Goal: Check status: Check status

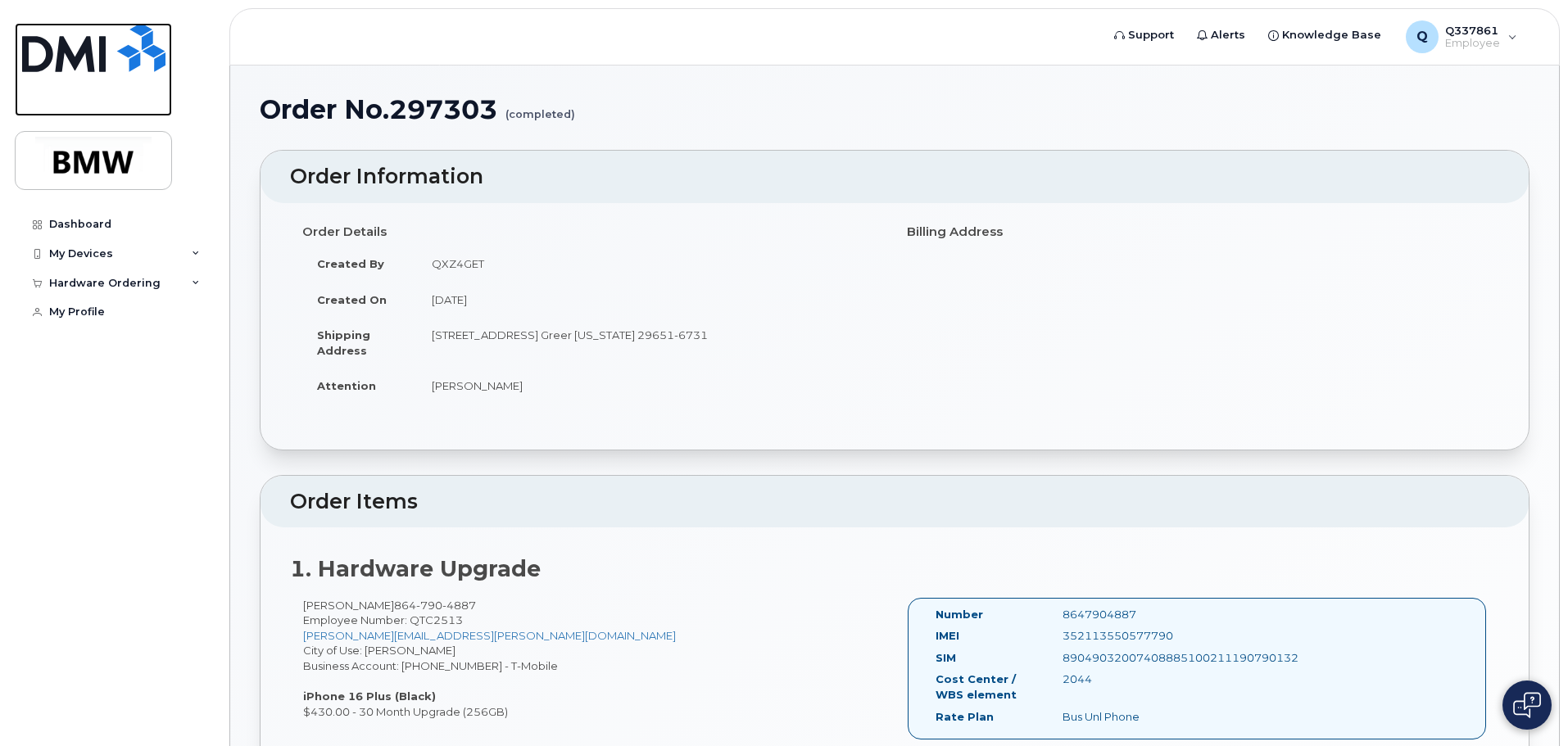
click at [105, 61] on img at bounding box center [93, 47] width 143 height 49
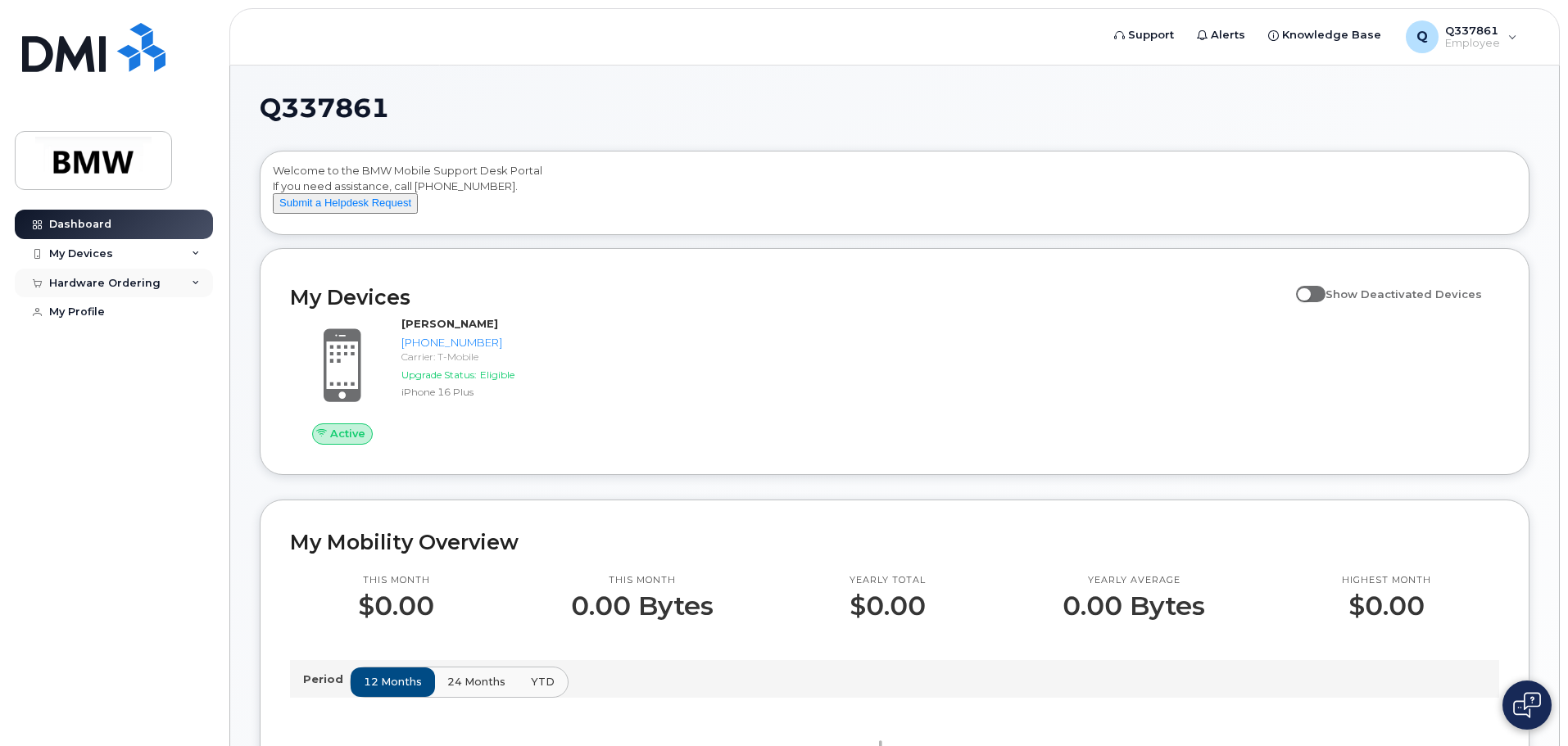
click at [113, 291] on div "Hardware Ordering" at bounding box center [113, 283] width 198 height 29
click at [127, 322] on link "My Orders" at bounding box center [129, 313] width 170 height 31
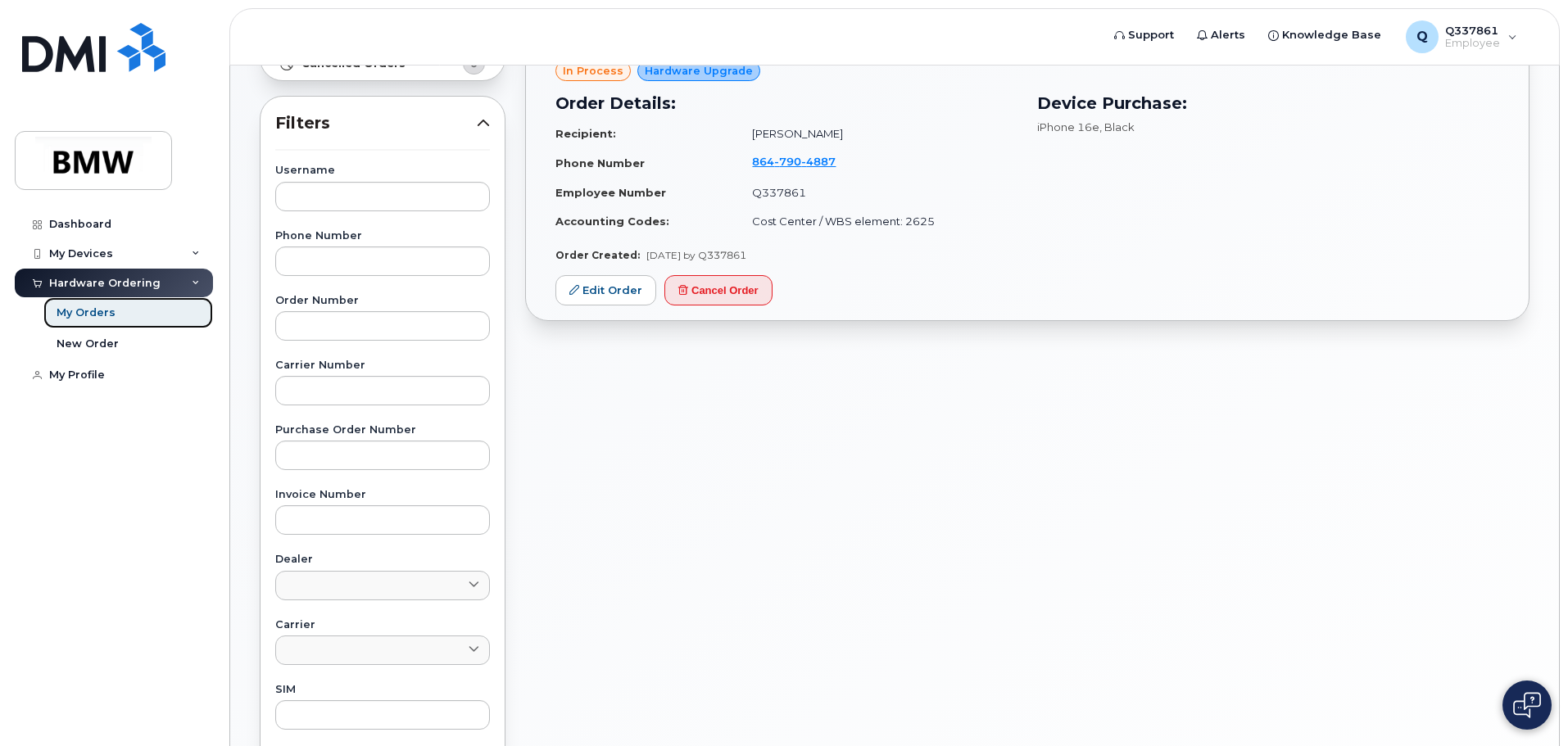
scroll to position [82, 0]
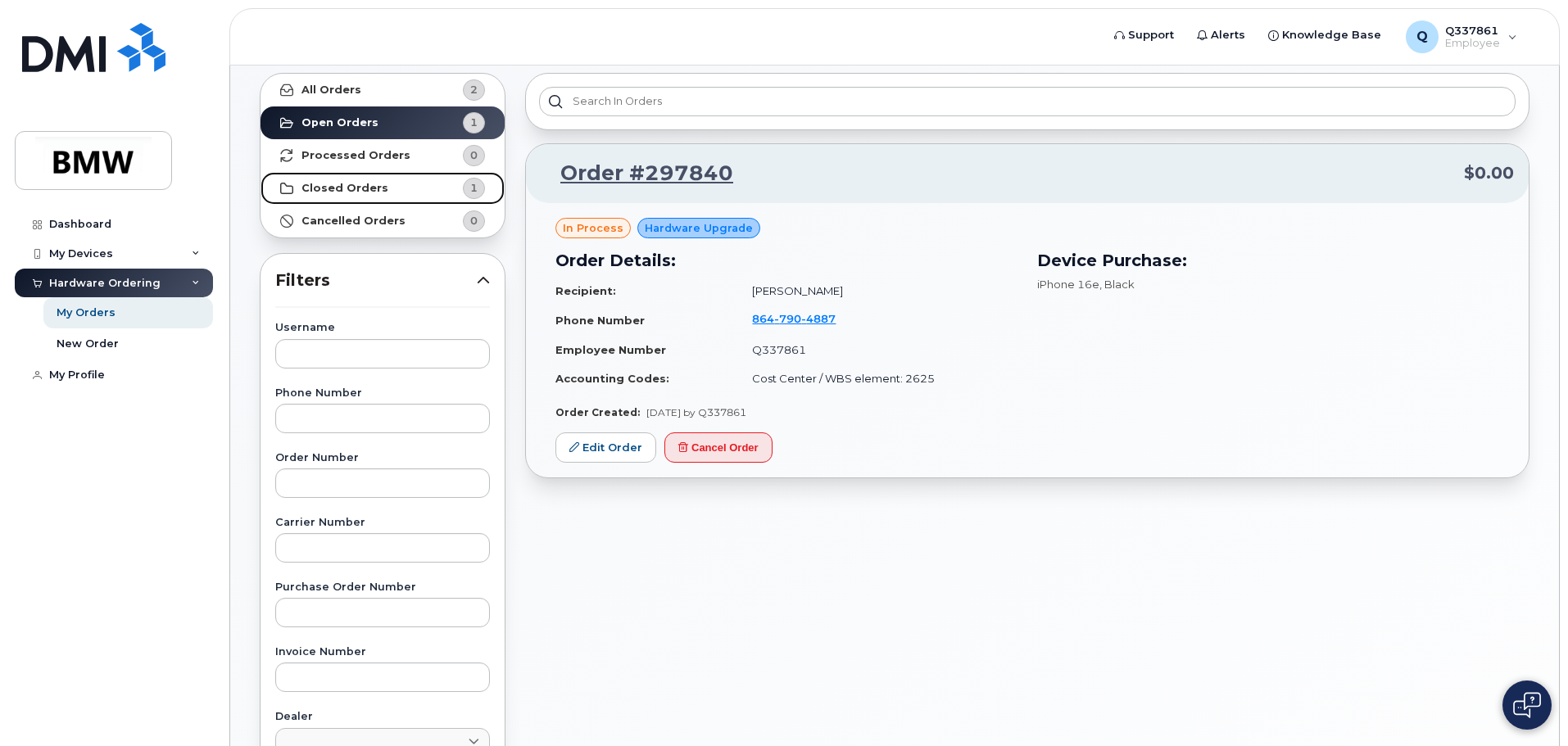
click at [368, 187] on strong "Closed Orders" at bounding box center [345, 188] width 87 height 13
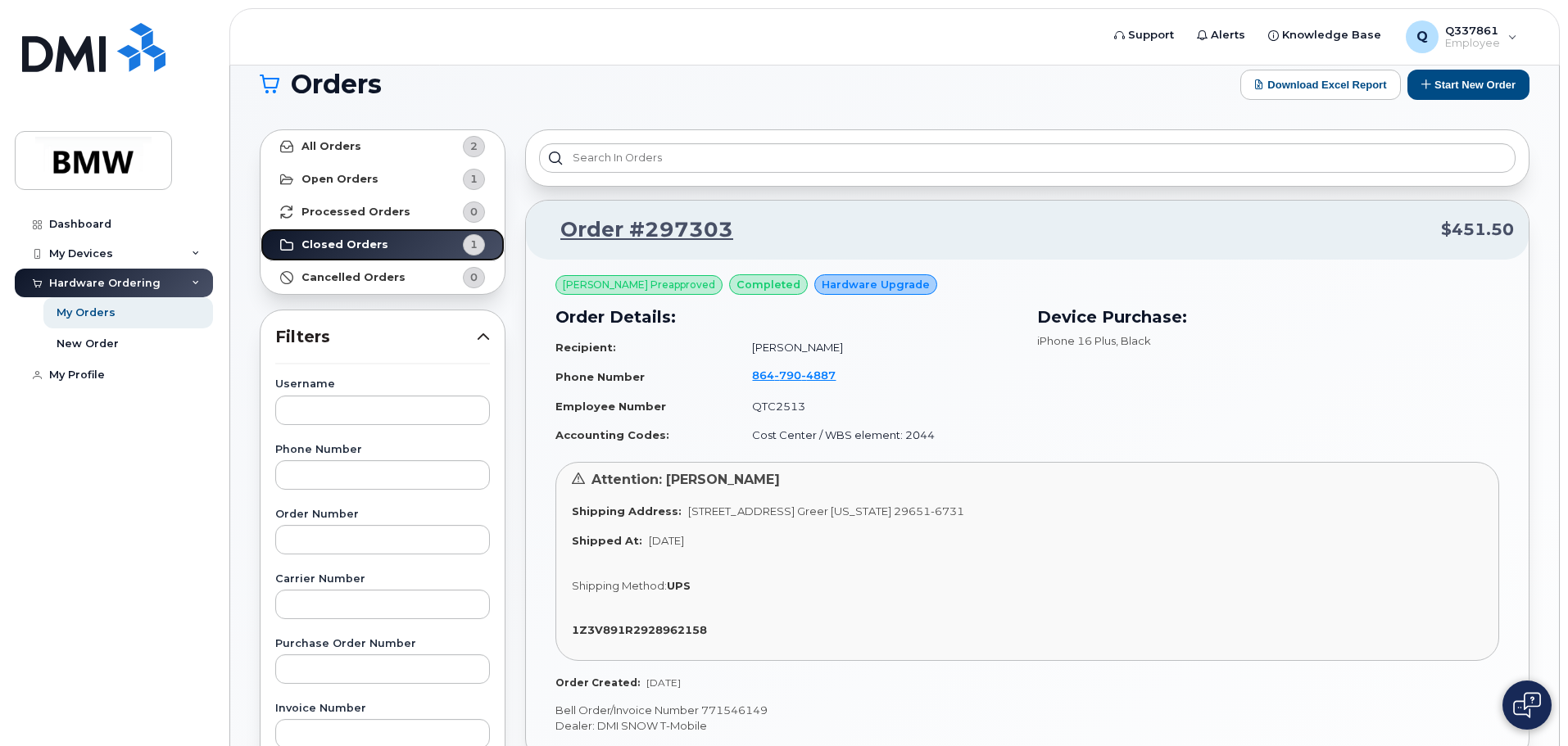
scroll to position [0, 0]
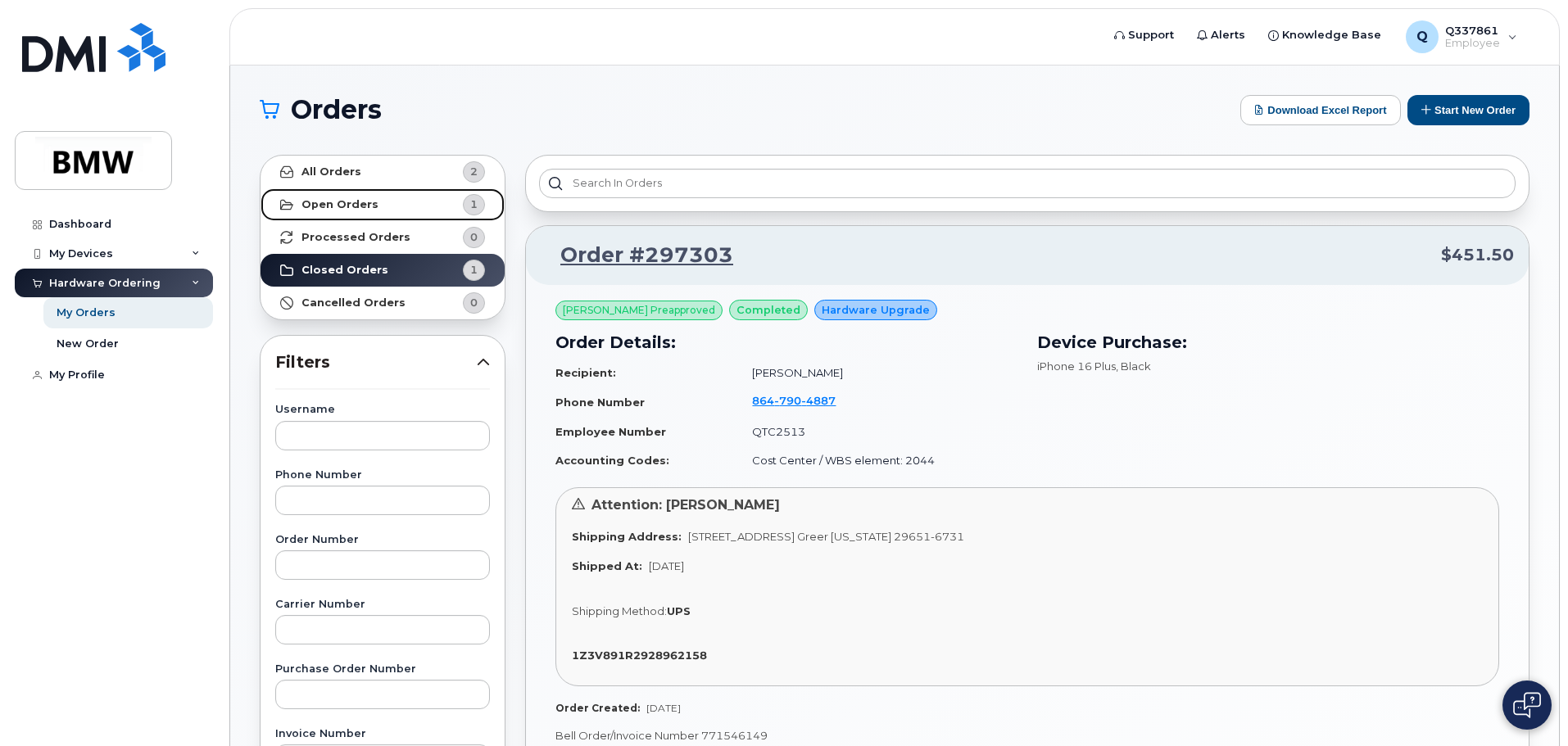
click at [366, 208] on strong "Open Orders" at bounding box center [340, 204] width 77 height 13
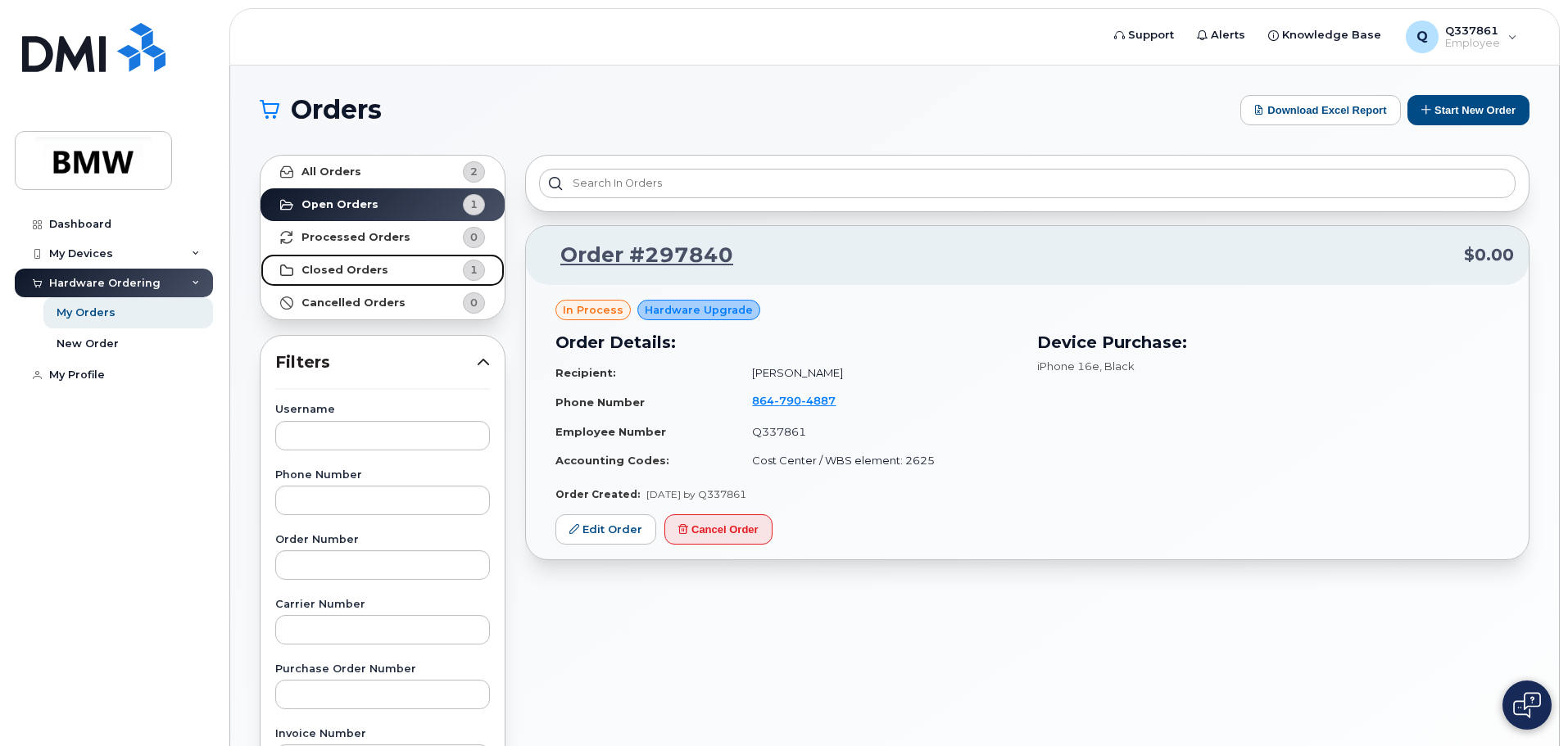
click at [351, 274] on strong "Closed Orders" at bounding box center [345, 270] width 87 height 13
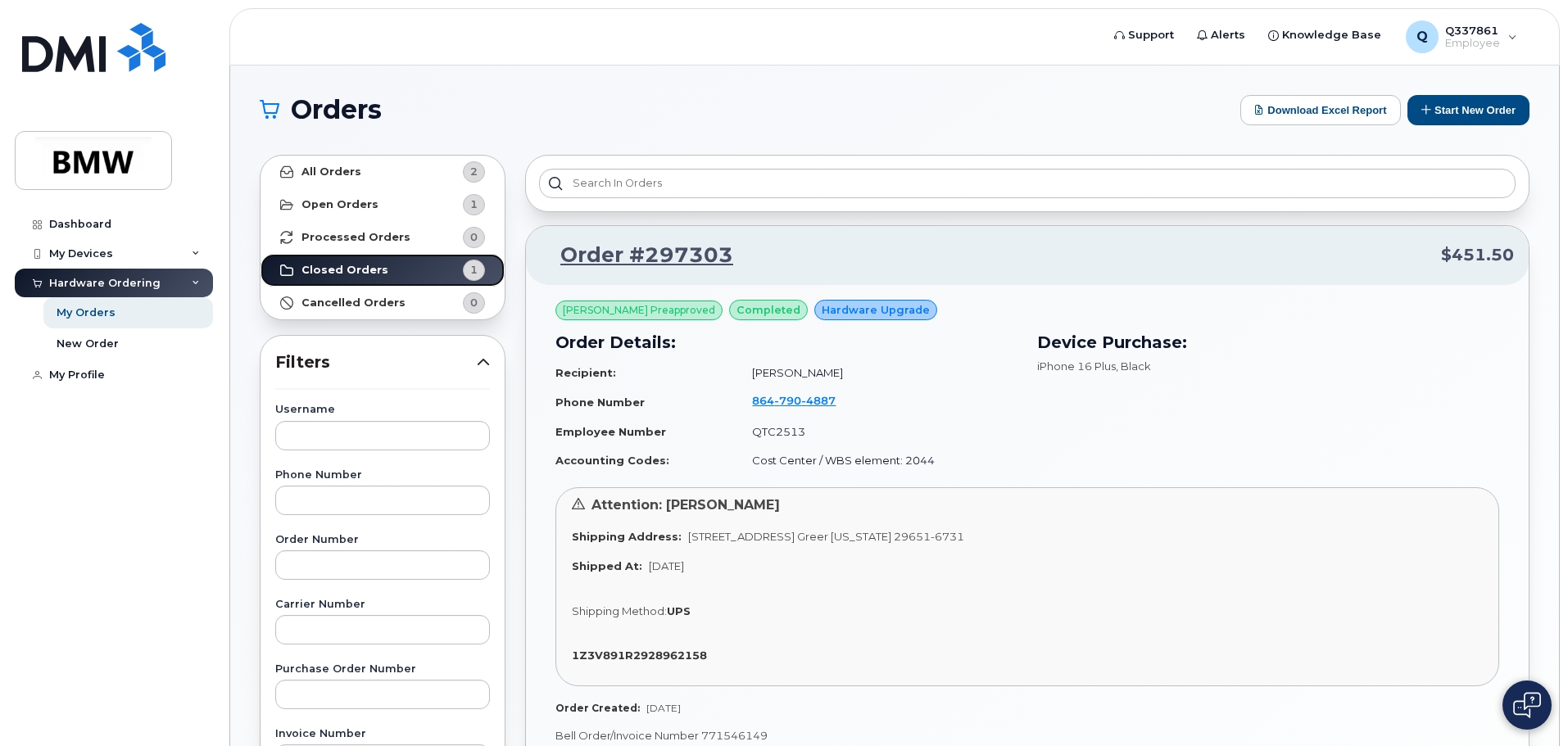
scroll to position [164, 0]
